Goal: Task Accomplishment & Management: Use online tool/utility

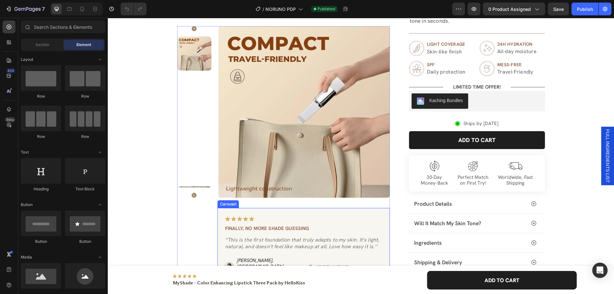
scroll to position [192, 0]
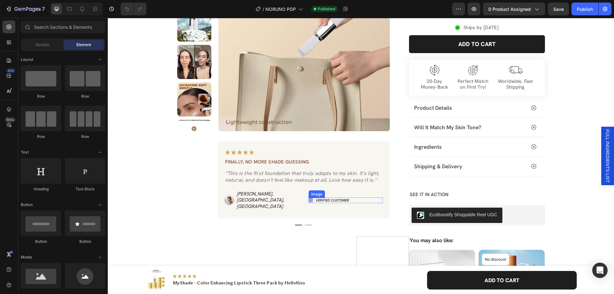
click at [308, 202] on img at bounding box center [310, 200] width 4 height 4
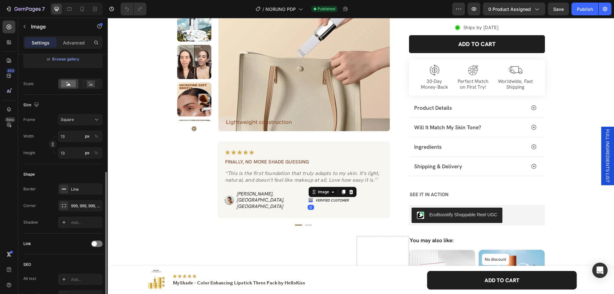
scroll to position [160, 0]
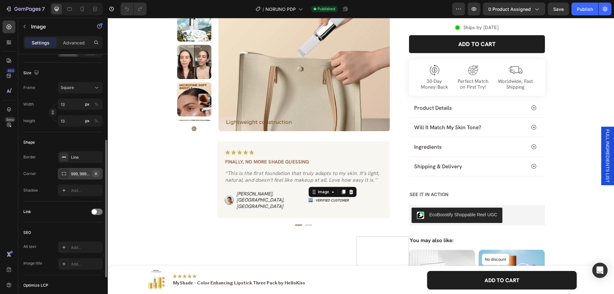
click at [96, 174] on icon "button" at bounding box center [95, 173] width 5 height 5
click at [96, 157] on icon "button" at bounding box center [95, 156] width 5 height 5
click at [309, 213] on div "Image Finally, no more shade guessing Text Block ‘’This is the first foundation…" at bounding box center [303, 179] width 172 height 77
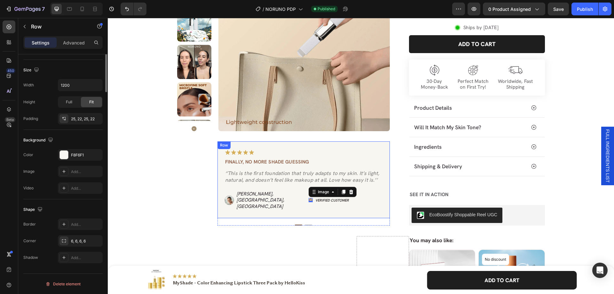
scroll to position [0, 0]
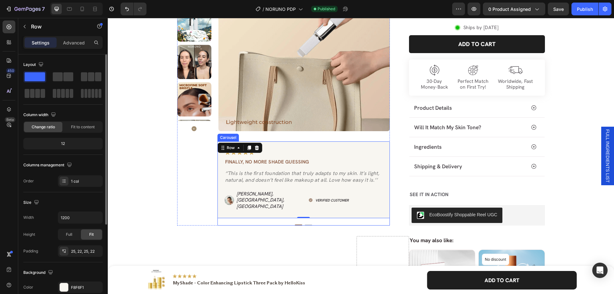
click at [305, 225] on button "Dot" at bounding box center [308, 224] width 7 height 1
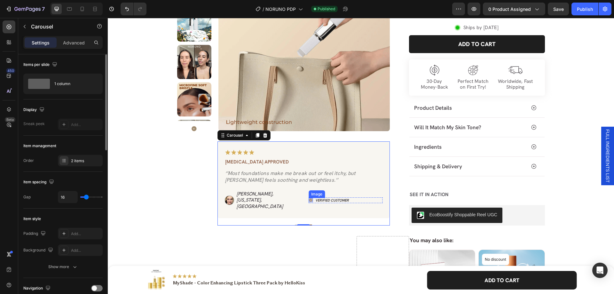
click at [308, 202] on img at bounding box center [310, 200] width 4 height 4
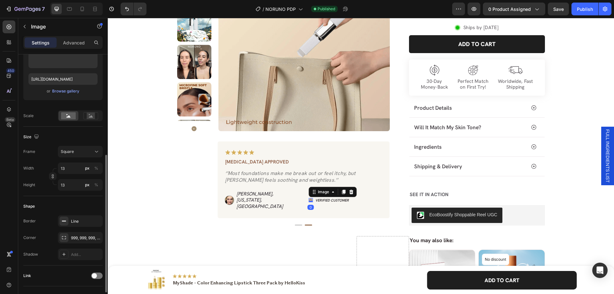
scroll to position [128, 0]
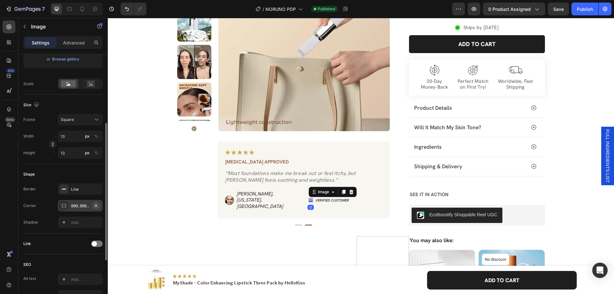
click at [96, 205] on icon "button" at bounding box center [96, 205] width 3 height 3
click at [95, 189] on icon "button" at bounding box center [95, 188] width 5 height 5
click at [195, 199] on div "Image Finally, no more shade guessing Text Block ‘’This is the first foundation…" at bounding box center [283, 183] width 212 height 84
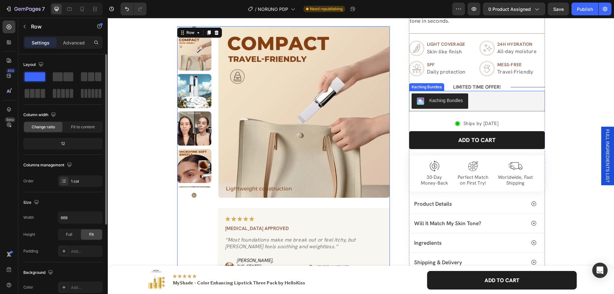
scroll to position [0, 0]
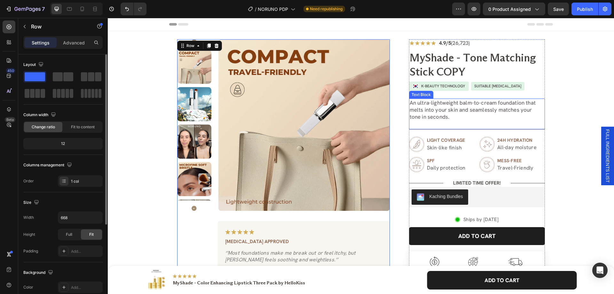
click at [432, 125] on div "An ultra-lightweight balm-to-cream foundation that melts into your skin and sea…" at bounding box center [477, 113] width 136 height 31
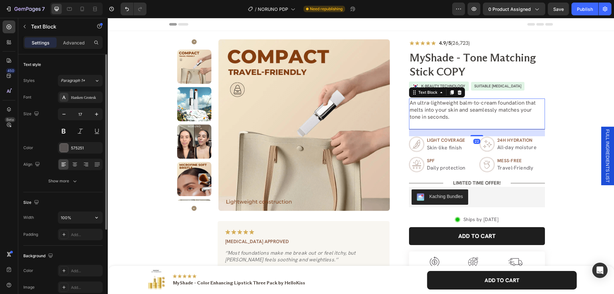
scroll to position [121, 0]
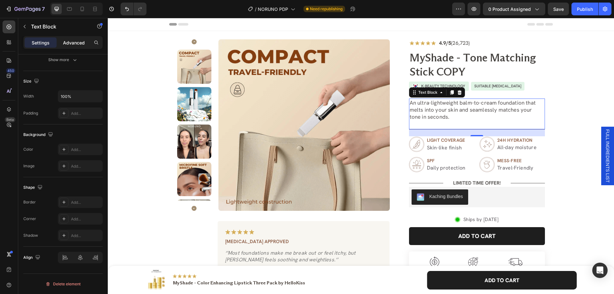
click at [69, 43] on p "Advanced" at bounding box center [74, 42] width 22 height 7
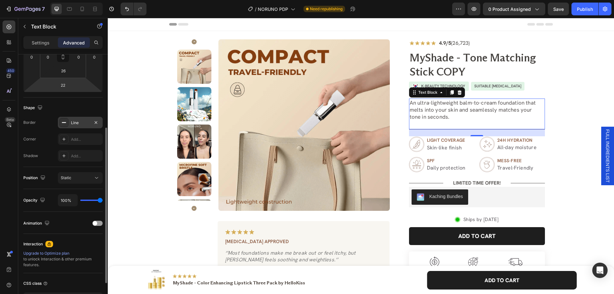
click at [73, 119] on div "Line" at bounding box center [80, 123] width 45 height 12
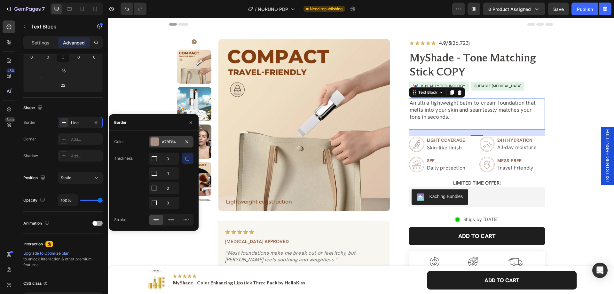
click at [170, 143] on div "A78F84" at bounding box center [171, 142] width 19 height 6
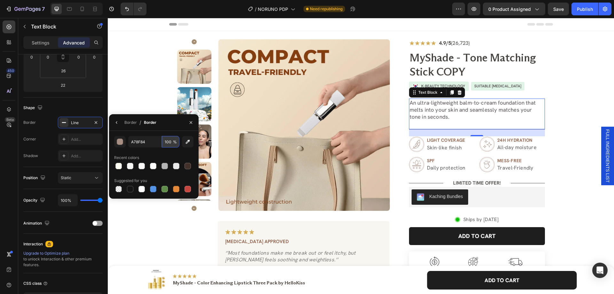
click at [166, 144] on input "100" at bounding box center [171, 142] width 18 height 12
type input "34"
click at [4, 171] on div "450 Beta" at bounding box center [9, 133] width 13 height 227
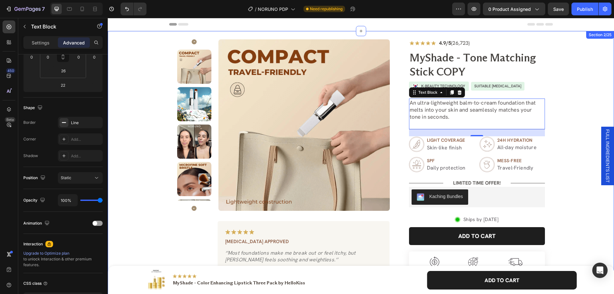
click at [576, 140] on div "Product Images Image Finally, no more shade guessing Text Block ‘’This is the f…" at bounding box center [360, 228] width 497 height 378
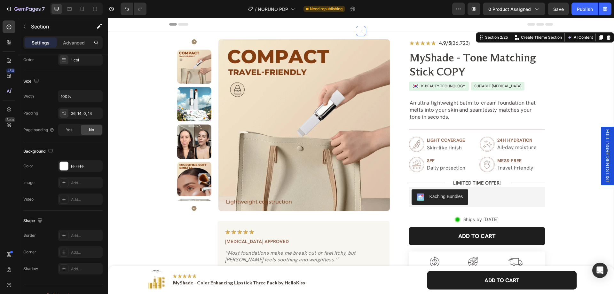
scroll to position [0, 0]
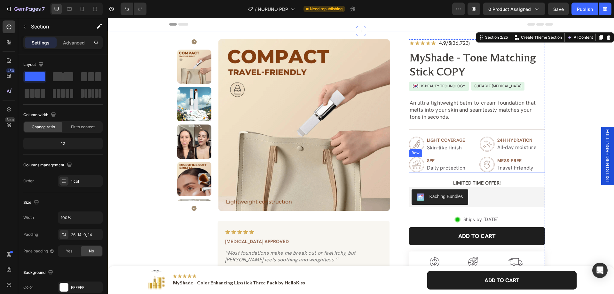
click at [473, 167] on div "Image spf Text Block Daily protection Text Block Row Image mess-free Text Block…" at bounding box center [477, 165] width 136 height 16
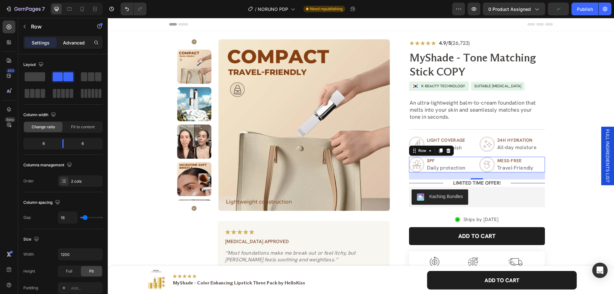
click at [80, 42] on p "Advanced" at bounding box center [74, 42] width 22 height 7
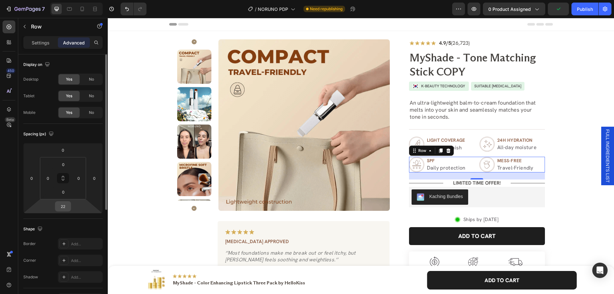
click at [63, 208] on input "22" at bounding box center [63, 206] width 13 height 10
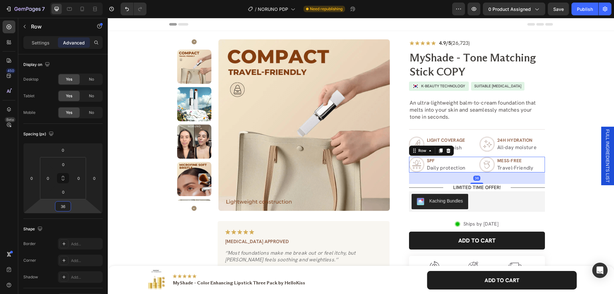
type input "36"
click at [0, 198] on div "450 Beta" at bounding box center [9, 156] width 18 height 276
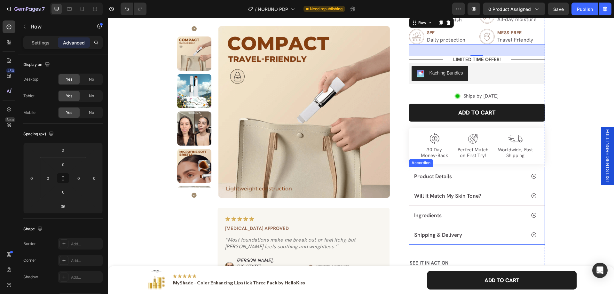
click at [420, 165] on div "Accordion" at bounding box center [421, 163] width 24 height 8
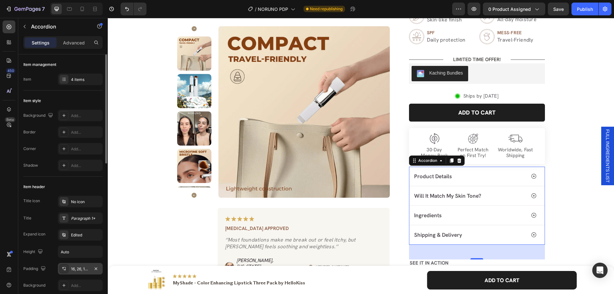
click at [77, 267] on div "16, 26, 16, 12" at bounding box center [80, 269] width 19 height 6
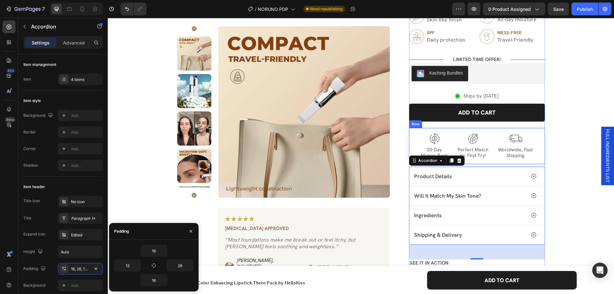
click at [494, 161] on div "Image 30-Day Money-Back Text Block Image Perfect Match on First Try! Text Block…" at bounding box center [477, 146] width 136 height 36
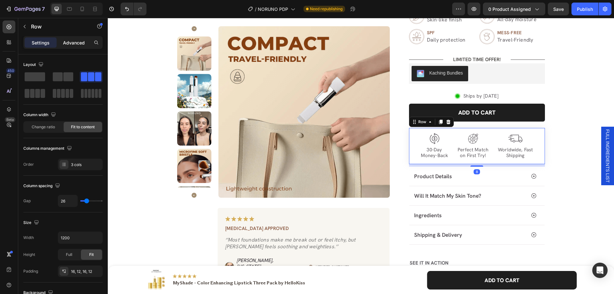
click at [68, 43] on p "Advanced" at bounding box center [74, 42] width 22 height 7
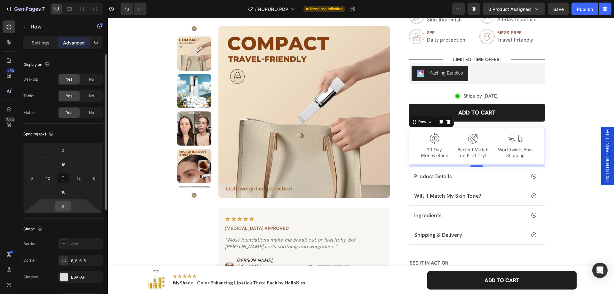
click at [61, 206] on input "8" at bounding box center [63, 206] width 13 height 10
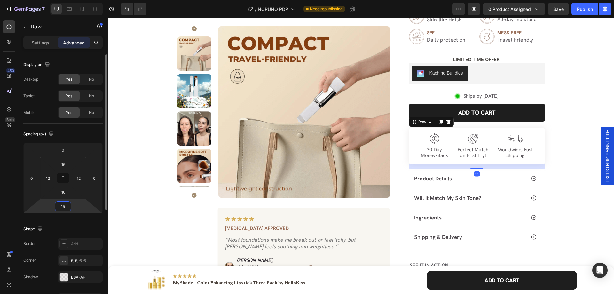
type input "14"
click at [561, 194] on div "Product Images Image Finally, no more shade guessing Text Block ‘’This is the f…" at bounding box center [360, 103] width 497 height 384
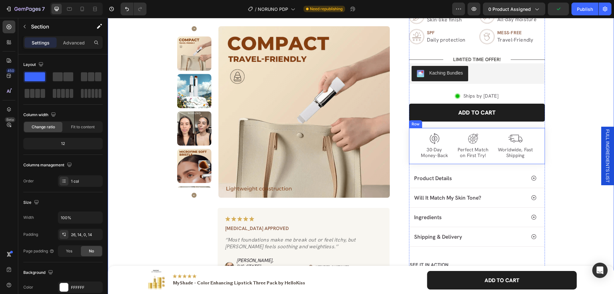
click at [442, 163] on div "Image 30-Day Money-Back Text Block Image Perfect Match on First Try! Text Block…" at bounding box center [477, 146] width 136 height 36
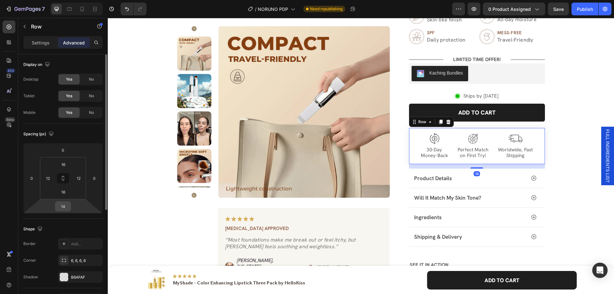
click at [60, 205] on input "14" at bounding box center [63, 206] width 13 height 10
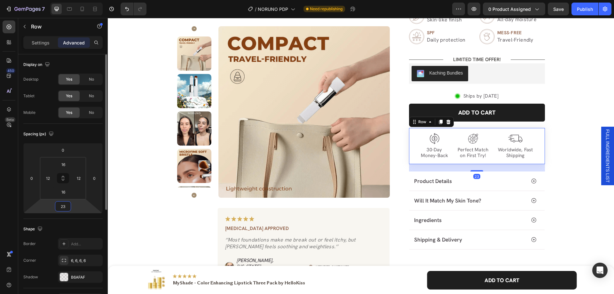
type input "24"
click at [559, 193] on div "Product Images Image Finally, no more shade guessing Text Block ‘’This is the f…" at bounding box center [360, 104] width 497 height 387
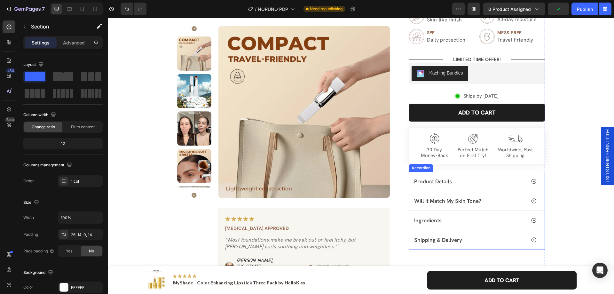
click at [421, 170] on div "Accordion" at bounding box center [421, 168] width 24 height 8
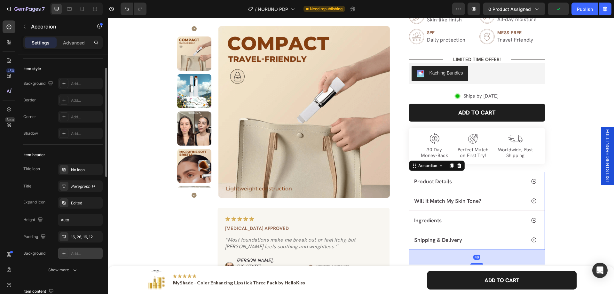
scroll to position [96, 0]
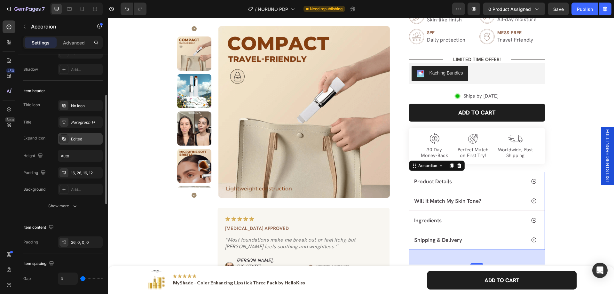
click at [74, 143] on div "Edited" at bounding box center [80, 139] width 45 height 12
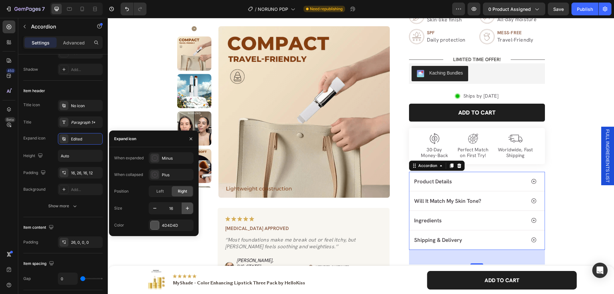
click at [189, 207] on icon "button" at bounding box center [187, 208] width 6 height 6
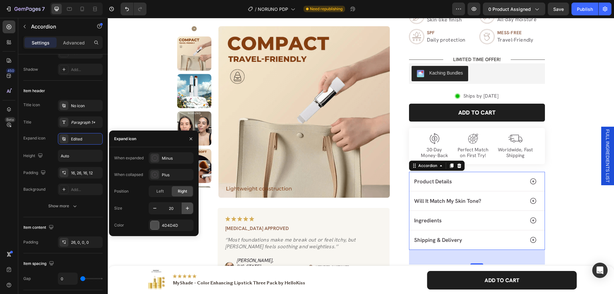
type input "21"
click at [580, 212] on div "Product Images Image Finally, no more shade guessing Text Block ‘’This is the f…" at bounding box center [360, 104] width 497 height 387
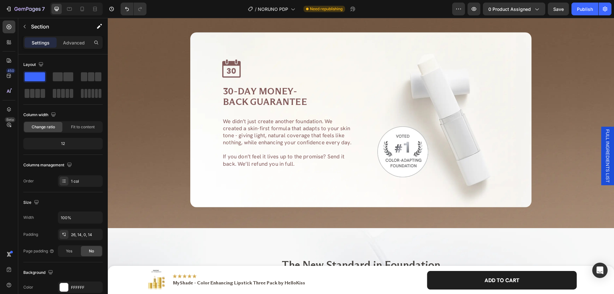
scroll to position [2590, 0]
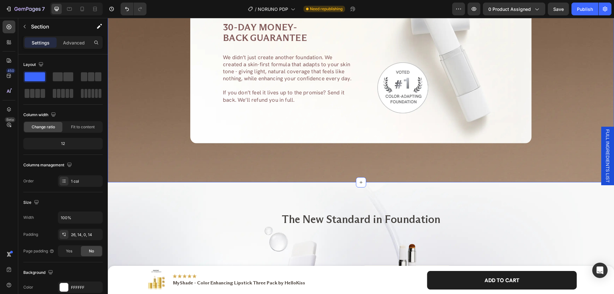
click at [174, 154] on div "Image 30-DAY MONEY-BACK GUARANTEE Heading We didn’t just create another foundat…" at bounding box center [361, 57] width 506 height 249
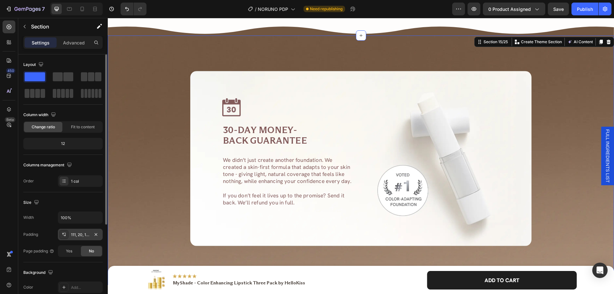
scroll to position [96, 0]
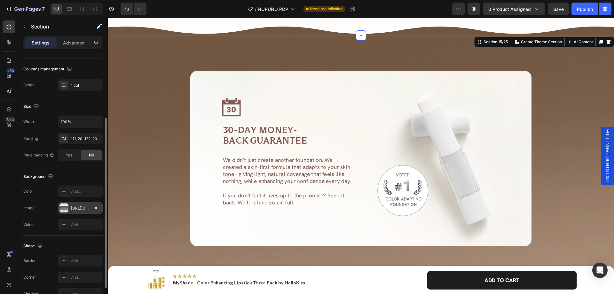
click at [79, 210] on div "[URL][DOMAIN_NAME]" at bounding box center [80, 208] width 19 height 6
click at [73, 176] on div "Background" at bounding box center [62, 176] width 79 height 10
click at [78, 204] on div "[URL][DOMAIN_NAME]" at bounding box center [80, 208] width 45 height 12
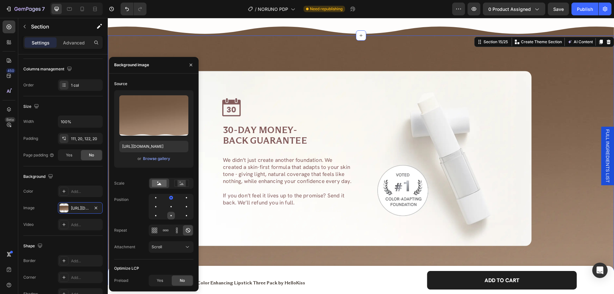
click at [171, 212] on div at bounding box center [171, 216] width 8 height 8
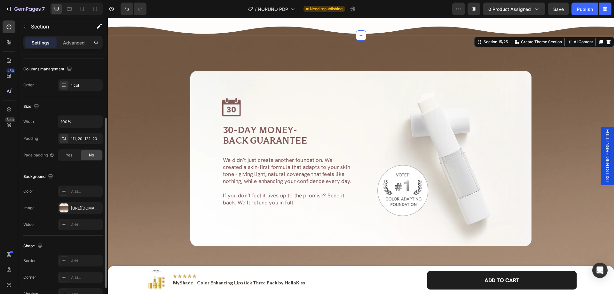
click at [76, 177] on div "Background" at bounding box center [62, 176] width 79 height 10
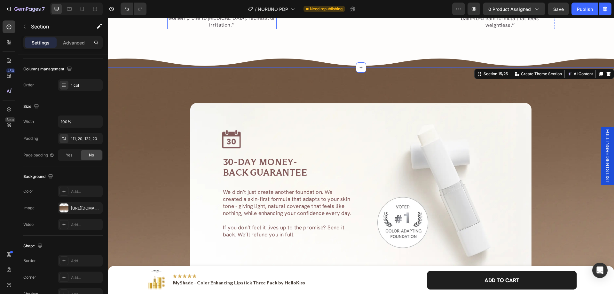
scroll to position [2430, 0]
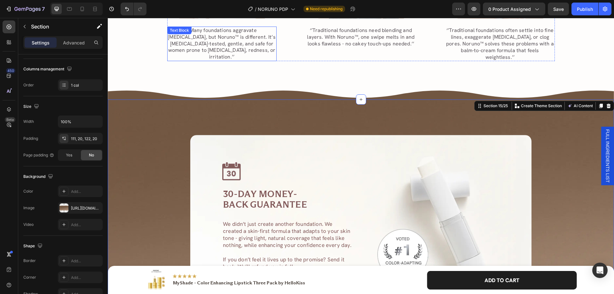
click at [214, 41] on p "‘’Many foundations aggravate [MEDICAL_DATA], but Noruno™ is different. It’s [ME…" at bounding box center [222, 43] width 108 height 33
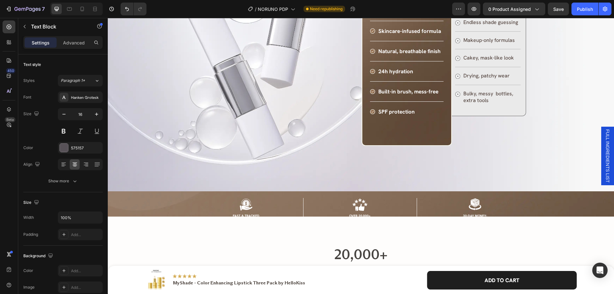
scroll to position [2994, 0]
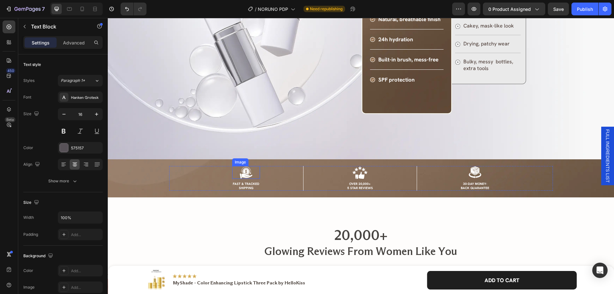
click at [245, 170] on img at bounding box center [245, 172] width 15 height 13
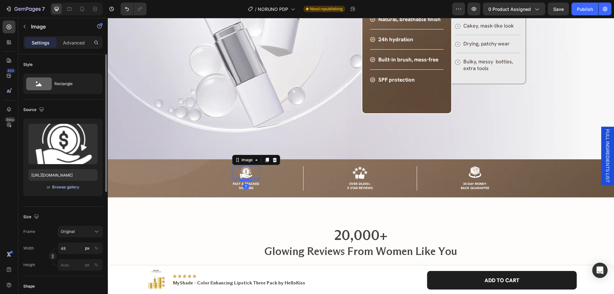
click at [70, 187] on div "Browse gallery" at bounding box center [65, 187] width 27 height 6
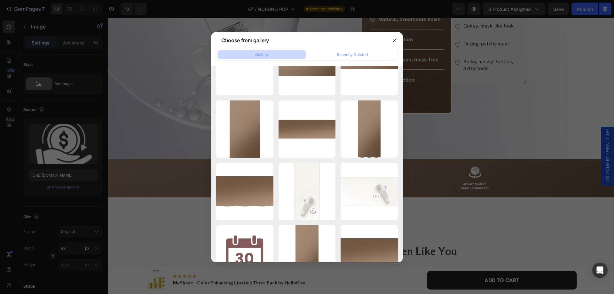
scroll to position [2111, 0]
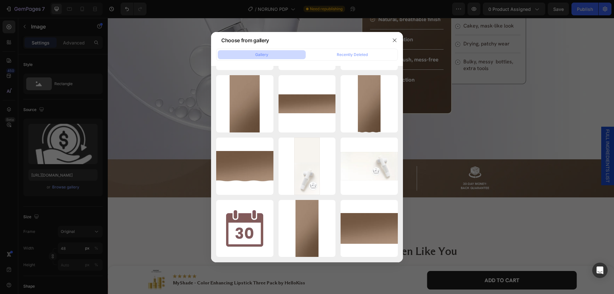
click at [389, 7] on div at bounding box center [307, 147] width 614 height 294
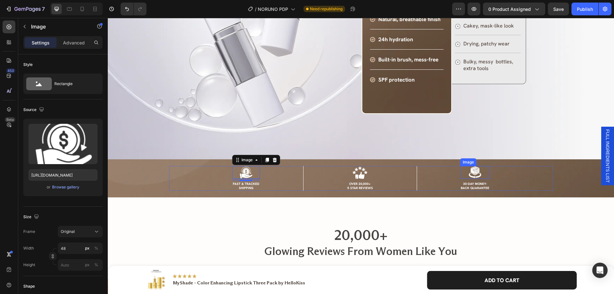
click at [475, 176] on img at bounding box center [474, 172] width 15 height 13
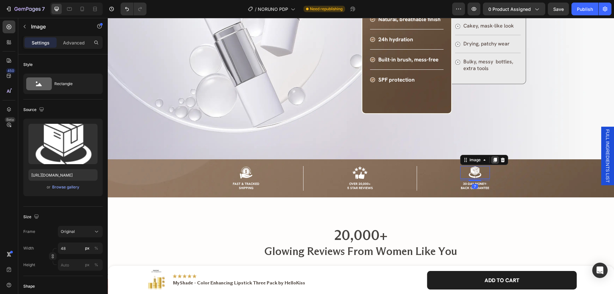
click at [491, 160] on div at bounding box center [495, 160] width 8 height 8
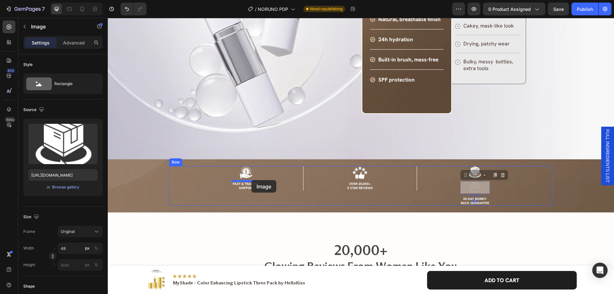
drag, startPoint x: 470, startPoint y: 177, endPoint x: 251, endPoint y: 180, distance: 218.6
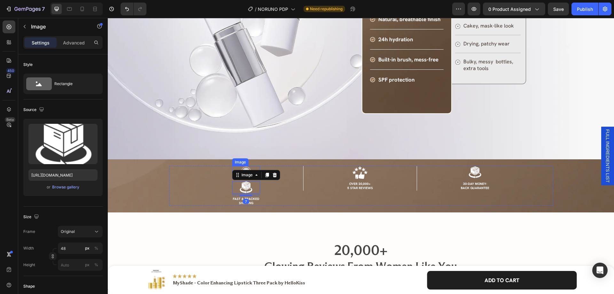
click at [246, 167] on img at bounding box center [245, 172] width 15 height 13
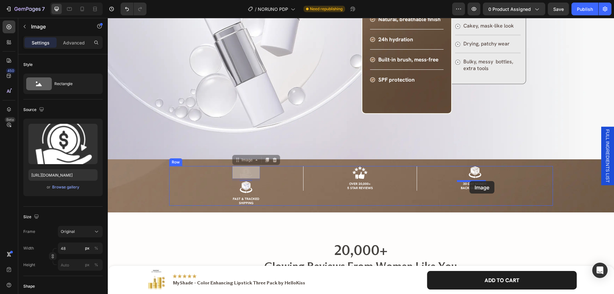
drag, startPoint x: 244, startPoint y: 162, endPoint x: 469, endPoint y: 181, distance: 226.1
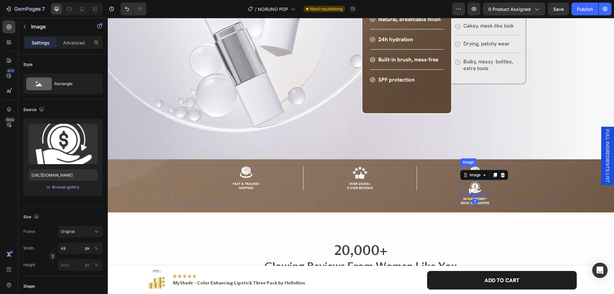
click at [473, 167] on img at bounding box center [474, 172] width 15 height 13
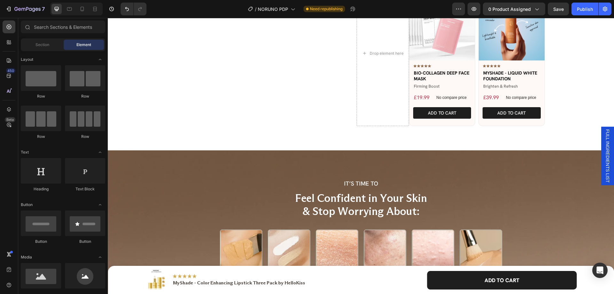
scroll to position [265, 0]
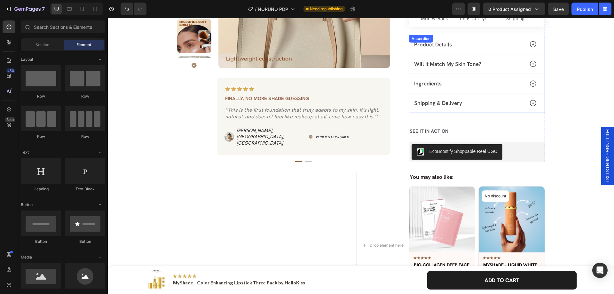
click at [489, 64] on div "Will It Match My Skin Tone?" at bounding box center [468, 63] width 111 height 9
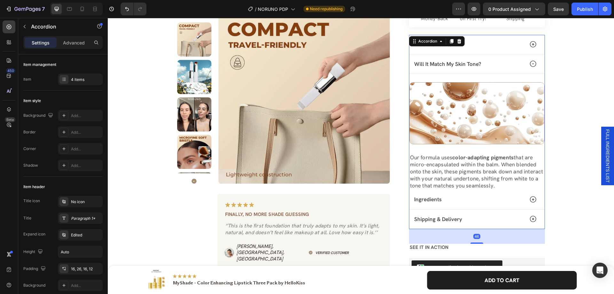
click at [462, 197] on div "Ingredients" at bounding box center [468, 199] width 111 height 9
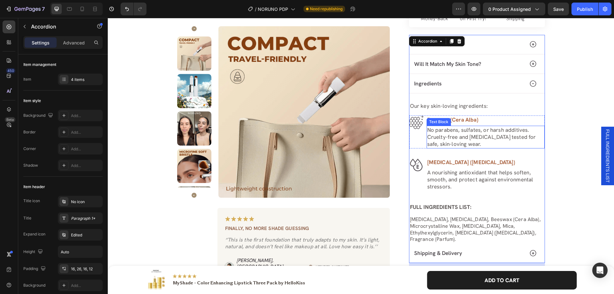
click at [454, 139] on p "No parabens, sulfates, or harsh additives. Cruelty-free and [MEDICAL_DATA] test…" at bounding box center [485, 136] width 117 height 21
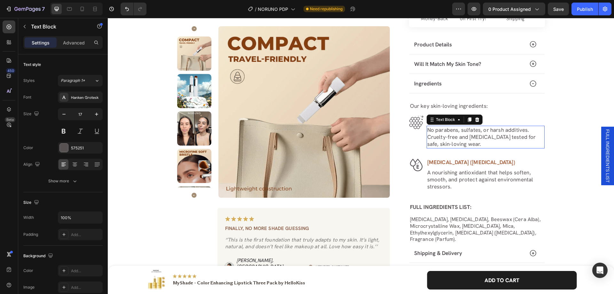
click at [459, 140] on p "No parabens, sulfates, or harsh additives. Cruelty-free and [MEDICAL_DATA] test…" at bounding box center [485, 136] width 117 height 21
click at [397, 144] on div "Product Images Image Finally, no more shade guessing Text Block ‘’This is the f…" at bounding box center [360, 43] width 367 height 537
